Goal: Task Accomplishment & Management: Complete application form

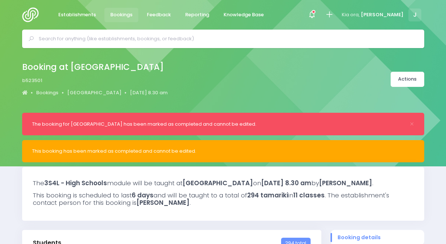
select select "5"
click at [334, 16] on icon at bounding box center [329, 14] width 8 height 8
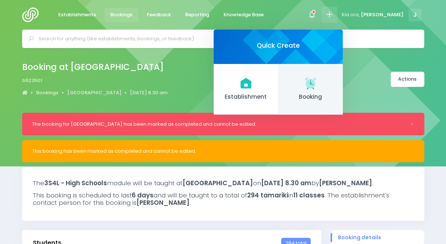
click at [313, 84] on icon at bounding box center [311, 82] width 3 height 5
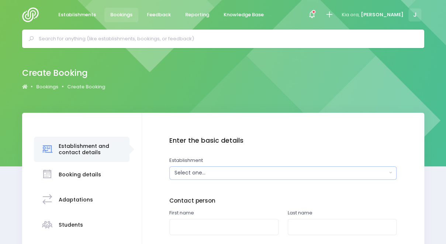
click at [214, 176] on div "Select one..." at bounding box center [281, 173] width 213 height 8
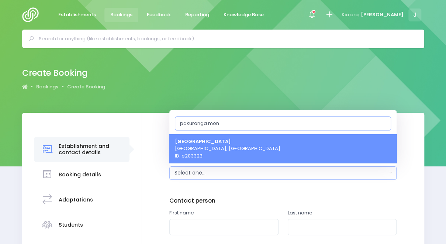
type input "pakuranga mon"
click at [233, 146] on span "Pakuranga Montessori Learning Centre Auckland, Northern Region ID: e203323" at bounding box center [228, 148] width 106 height 22
select select "203323"
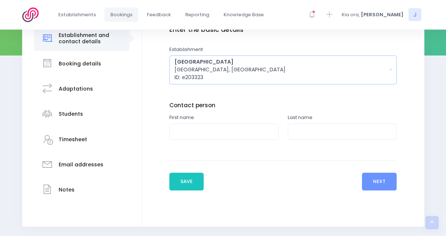
scroll to position [112, 0]
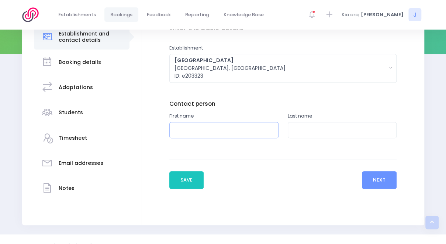
click at [258, 130] on input "text" at bounding box center [223, 130] width 109 height 17
type input "Summer"
click at [301, 130] on input "text" at bounding box center [342, 130] width 109 height 17
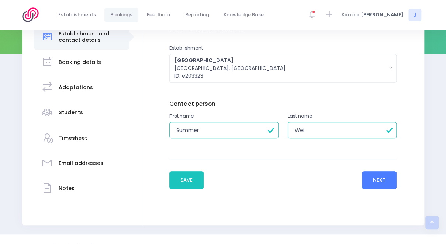
type input "Wei"
click at [383, 179] on button "Next" at bounding box center [379, 180] width 35 height 18
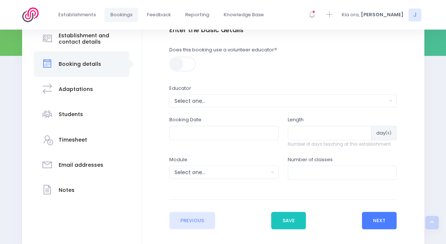
scroll to position [114, 0]
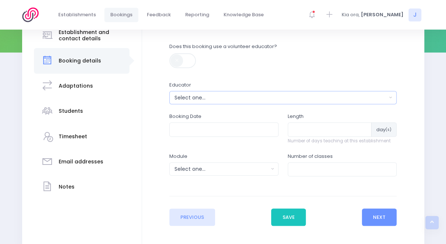
click at [244, 95] on div "Select one..." at bounding box center [281, 98] width 213 height 8
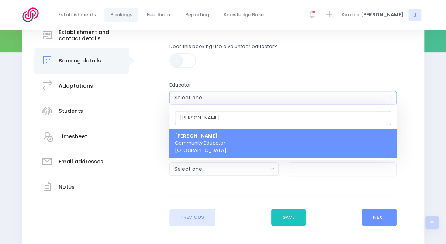
type input "jess"
click at [246, 134] on link "Jess Bates Community Educator Northern Region" at bounding box center [282, 142] width 227 height 29
select select "351100"
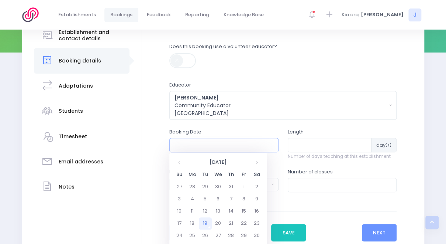
click at [217, 143] on input "text" at bounding box center [223, 145] width 109 height 14
click at [218, 223] on td "20" at bounding box center [218, 223] width 13 height 12
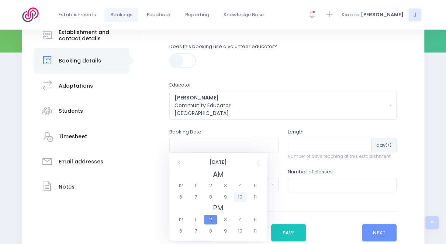
click at [243, 195] on span "10" at bounding box center [240, 197] width 13 height 10
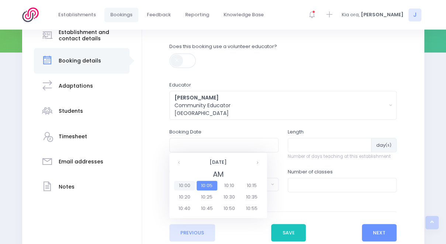
click at [184, 183] on span "10:00" at bounding box center [184, 185] width 21 height 10
type input "20/08/2025 10:00 AM"
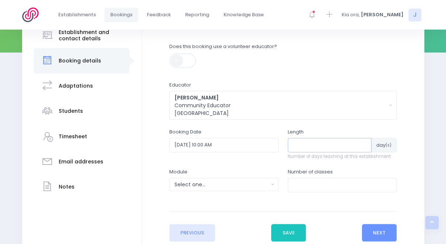
click at [318, 145] on input "number" at bounding box center [330, 145] width 84 height 14
type input "1"
click at [256, 185] on div "Select one..." at bounding box center [222, 184] width 94 height 8
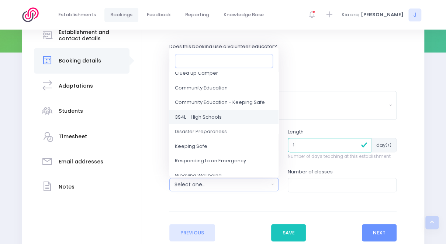
scroll to position [40, 0]
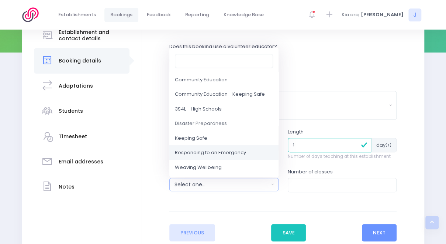
drag, startPoint x: 241, startPoint y: 149, endPoint x: 223, endPoint y: 153, distance: 18.3
click at [223, 153] on span "Responding to an Emergency" at bounding box center [210, 152] width 71 height 7
select select "Responding to an Emergency"
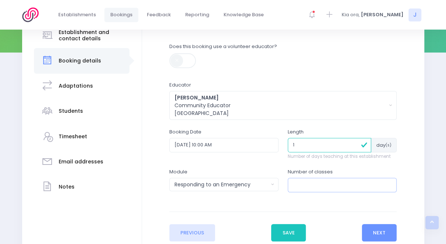
click at [314, 184] on input "number" at bounding box center [342, 184] width 109 height 14
type input "2"
click at [387, 231] on button "Next" at bounding box center [379, 233] width 35 height 18
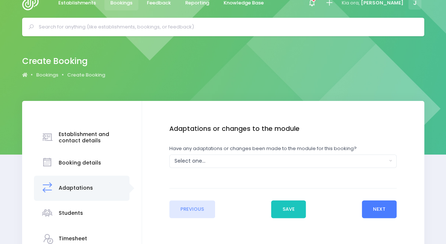
scroll to position [0, 0]
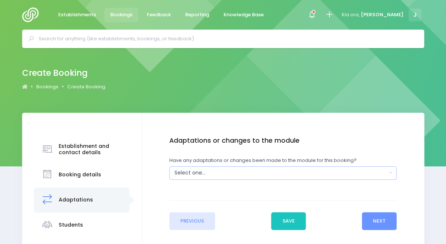
click at [260, 176] on button "Select one..." at bounding box center [282, 172] width 227 height 13
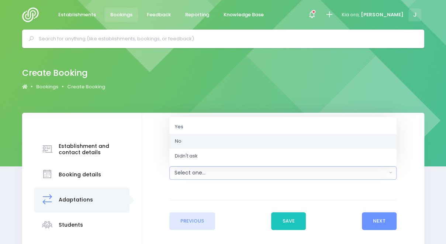
click at [246, 140] on link "No" at bounding box center [282, 141] width 227 height 15
select select "No"
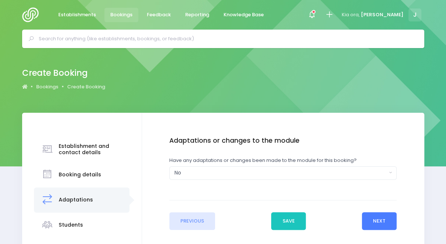
click at [379, 220] on button "Next" at bounding box center [379, 221] width 35 height 18
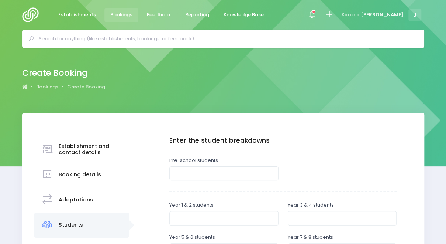
scroll to position [41, 0]
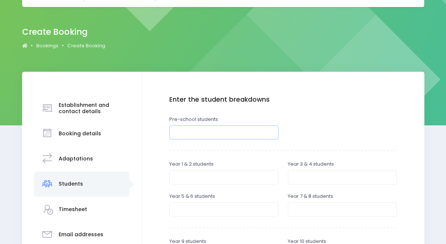
click at [258, 129] on input "number" at bounding box center [223, 132] width 109 height 14
type input "28"
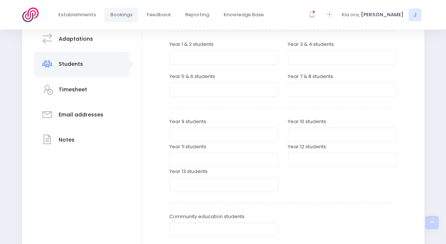
scroll to position [260, 0]
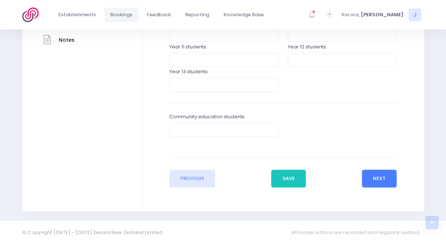
click at [382, 178] on button "Next" at bounding box center [379, 178] width 35 height 18
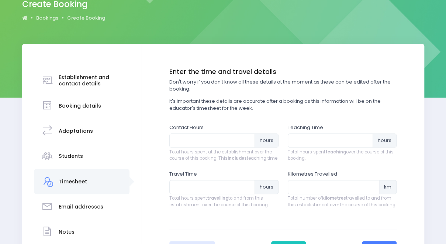
scroll to position [69, 0]
click at [232, 138] on input "number" at bounding box center [212, 140] width 86 height 14
type input "1"
click at [311, 141] on input "number" at bounding box center [331, 140] width 86 height 14
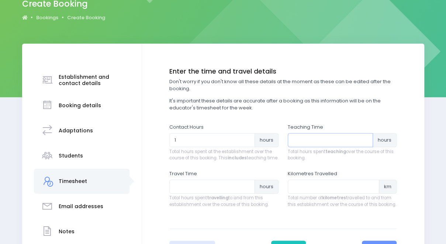
click at [311, 141] on input "number" at bounding box center [331, 140] width 86 height 14
type input "1"
click at [217, 146] on input "1" at bounding box center [212, 140] width 86 height 14
type input "2"
click at [221, 193] on input "number" at bounding box center [212, 186] width 86 height 14
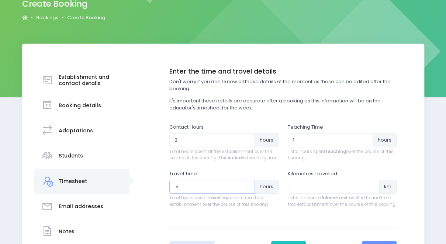
type input ".5"
click at [306, 193] on input "number" at bounding box center [334, 186] width 92 height 14
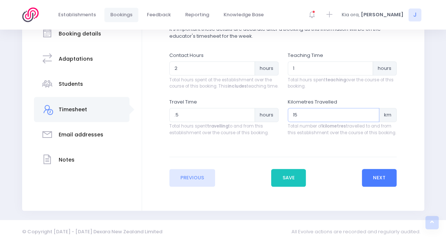
type input "15"
click at [384, 182] on button "Next" at bounding box center [379, 178] width 35 height 18
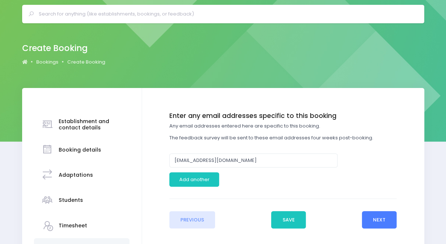
scroll to position [29, 0]
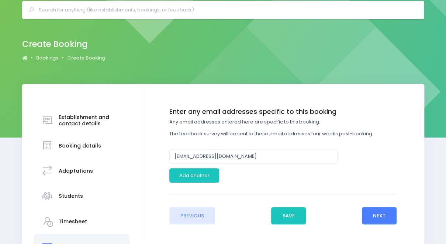
click at [381, 215] on button "Next" at bounding box center [379, 216] width 35 height 18
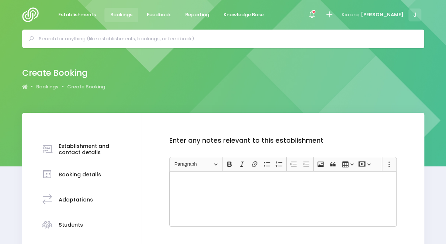
scroll to position [126, 0]
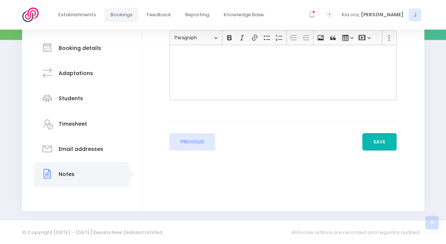
click at [376, 142] on button "Save" at bounding box center [379, 142] width 35 height 18
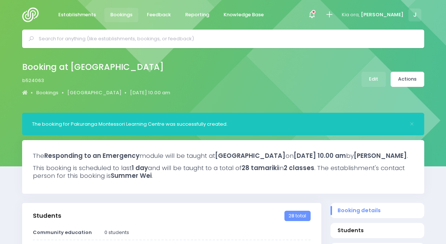
select select "5"
click at [408, 75] on link "Actions" at bounding box center [408, 79] width 34 height 15
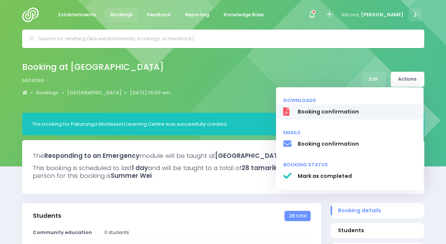
click at [336, 110] on span "Booking confirmation" at bounding box center [356, 112] width 119 height 8
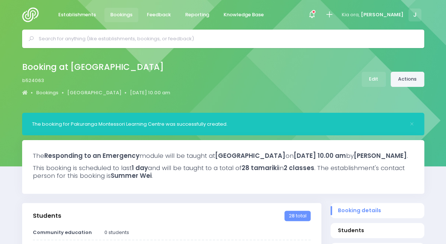
click at [414, 83] on link "Actions" at bounding box center [408, 79] width 34 height 15
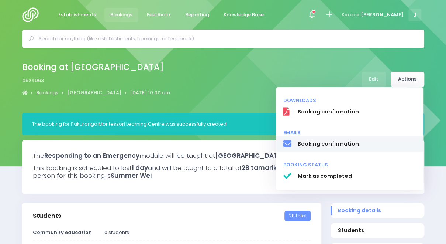
click at [342, 148] on span "Booking confirmation" at bounding box center [356, 144] width 119 height 8
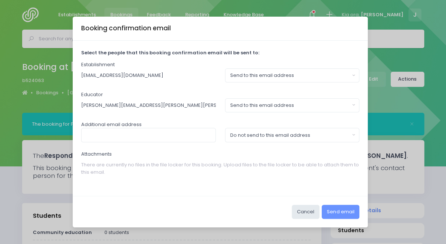
click at [389, 54] on div "Booking confirmation email Select the people that this booking confirmation ema…" at bounding box center [223, 122] width 446 height 244
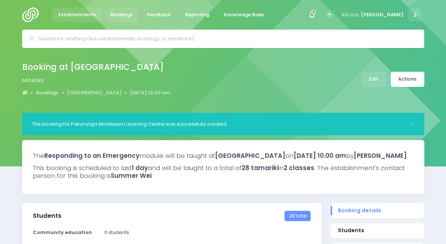
click at [86, 15] on span "Establishments" at bounding box center [77, 14] width 38 height 7
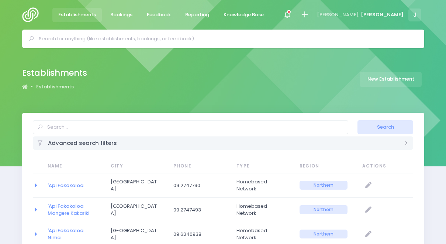
select select "20"
click at [118, 13] on span "Bookings" at bounding box center [121, 14] width 22 height 7
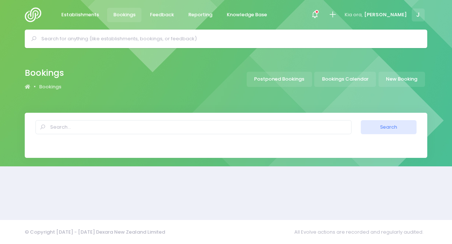
select select "20"
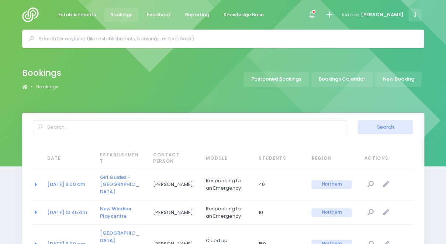
click at [164, 42] on input "text" at bounding box center [226, 38] width 375 height 11
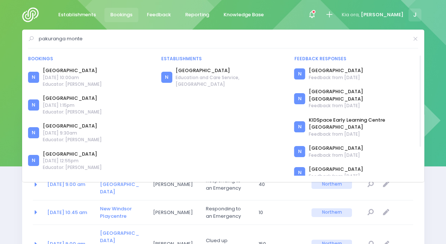
type input "pakuranga monte"
drag, startPoint x: 106, startPoint y: 76, endPoint x: 83, endPoint y: 73, distance: 22.7
click at [83, 73] on div "[GEOGRAPHIC_DATA] [DATE] 10:00am Educator: [PERSON_NAME]" at bounding box center [72, 77] width 59 height 21
drag, startPoint x: 83, startPoint y: 73, endPoint x: 35, endPoint y: 77, distance: 48.5
click at [35, 77] on div "N" at bounding box center [33, 77] width 11 height 11
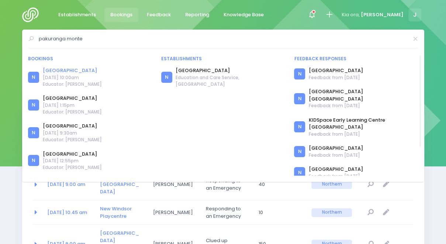
click at [61, 69] on link "[GEOGRAPHIC_DATA]" at bounding box center [72, 70] width 59 height 7
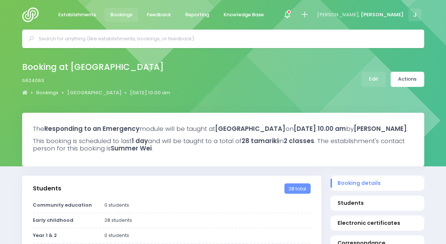
select select "5"
click at [411, 82] on link "Actions" at bounding box center [408, 79] width 34 height 15
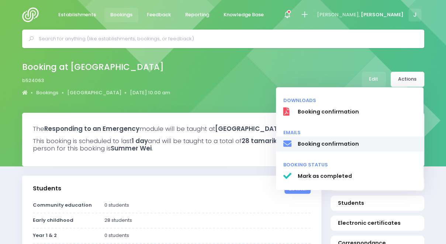
click at [347, 144] on span "Booking confirmation" at bounding box center [356, 144] width 119 height 8
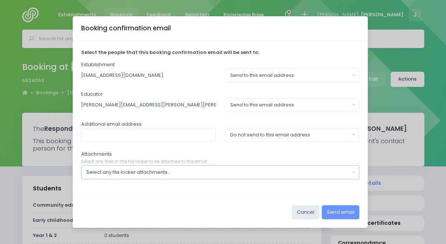
click at [306, 174] on div "Select any file locker attachments..." at bounding box center [217, 171] width 263 height 7
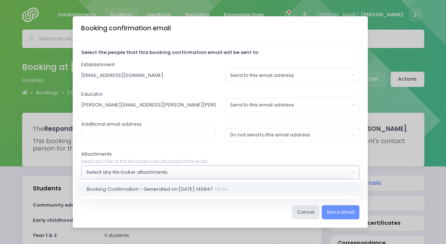
click at [256, 189] on link "Booking Confirmation - Generated on 2025-08-19 140947 PDF file" at bounding box center [220, 189] width 279 height 15
select select "11114"
click at [342, 211] on button "Send email" at bounding box center [341, 212] width 38 height 14
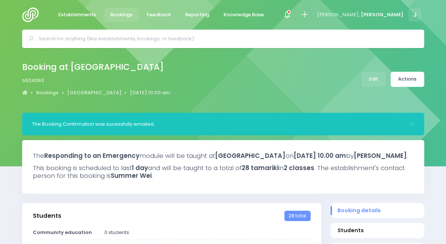
select select "5"
